Goal: Find specific page/section: Find specific page/section

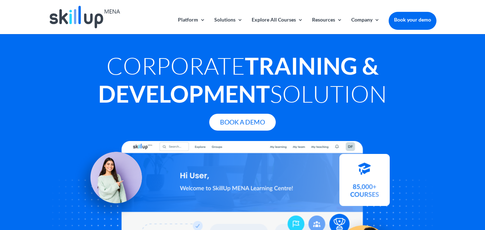
click at [178, 149] on div at bounding box center [243, 205] width 388 height 129
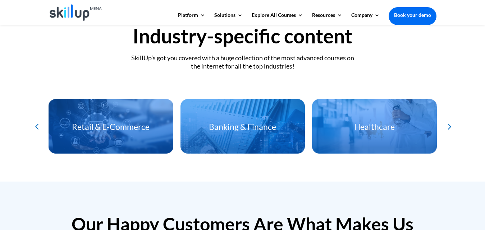
scroll to position [1581, 0]
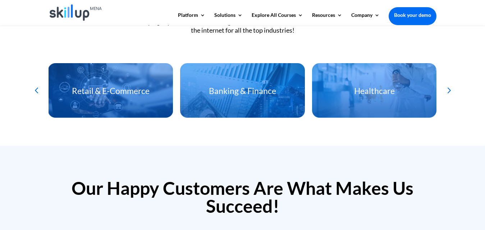
click at [448, 86] on div "Next slide" at bounding box center [448, 90] width 12 height 12
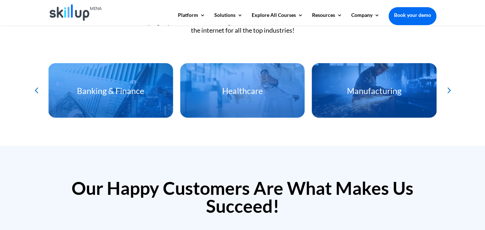
click at [448, 86] on div "Next slide" at bounding box center [448, 90] width 12 height 12
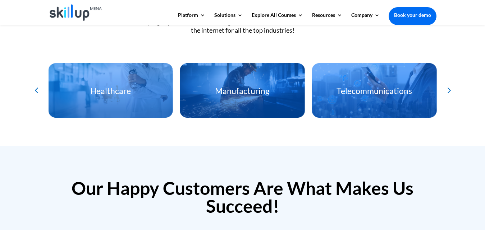
click at [448, 86] on div "Next slide" at bounding box center [448, 90] width 12 height 12
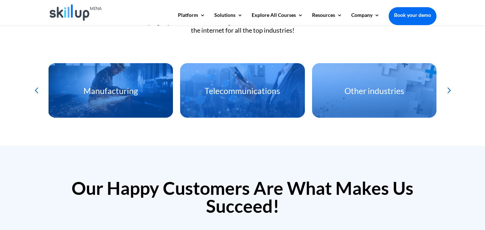
click at [448, 86] on div "Next slide" at bounding box center [448, 90] width 12 height 12
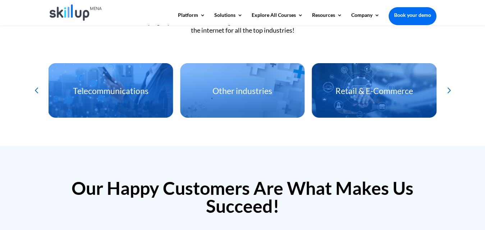
click at [448, 86] on div "Next slide" at bounding box center [448, 90] width 12 height 12
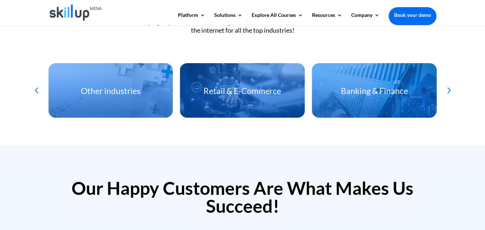
click at [448, 84] on div "Next slide" at bounding box center [448, 90] width 12 height 12
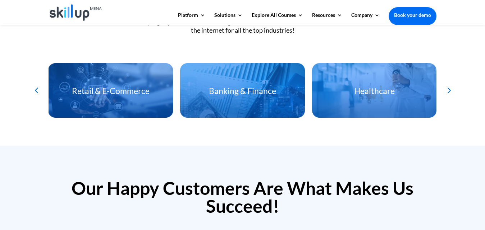
click at [448, 84] on div "Next slide" at bounding box center [448, 90] width 12 height 12
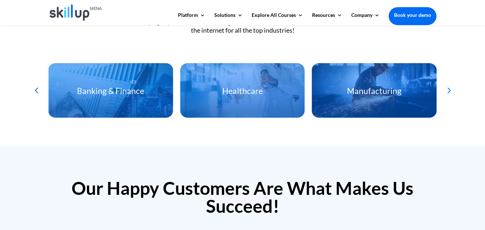
click at [448, 84] on div "Next slide" at bounding box center [448, 90] width 12 height 12
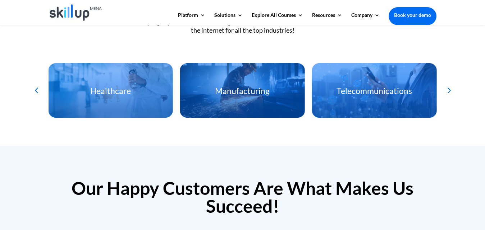
click at [448, 84] on div "Next slide" at bounding box center [448, 90] width 12 height 12
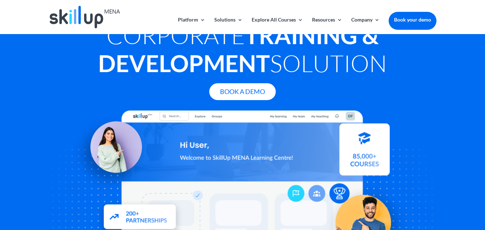
scroll to position [0, 0]
